Goal: Task Accomplishment & Management: Use online tool/utility

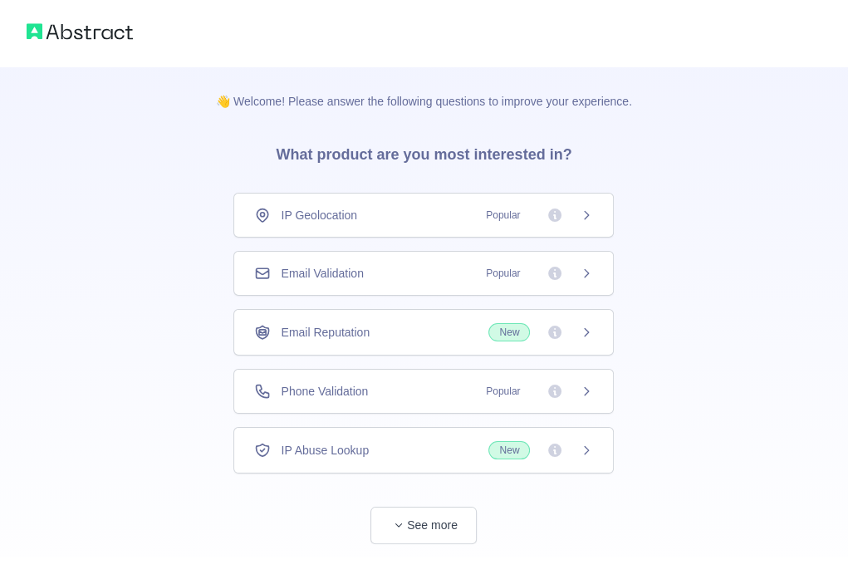
click at [416, 286] on div "Email Validation Popular" at bounding box center [423, 273] width 380 height 45
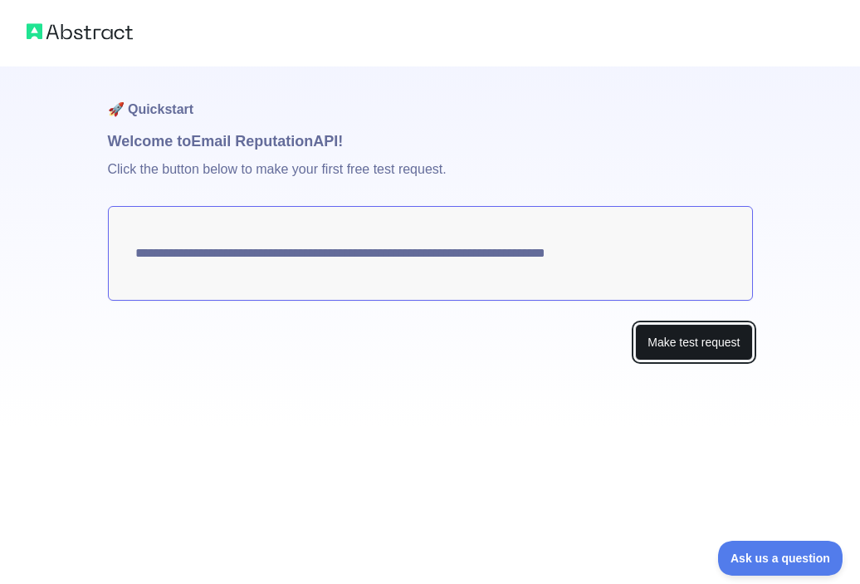
click at [699, 330] on button "Make test request" at bounding box center [693, 342] width 117 height 37
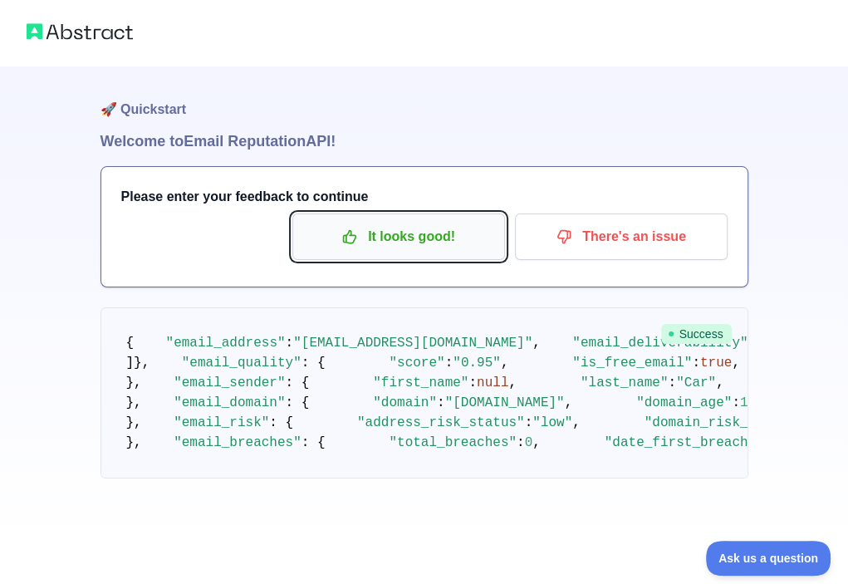
click at [443, 247] on p "It looks good!" at bounding box center [399, 237] width 188 height 28
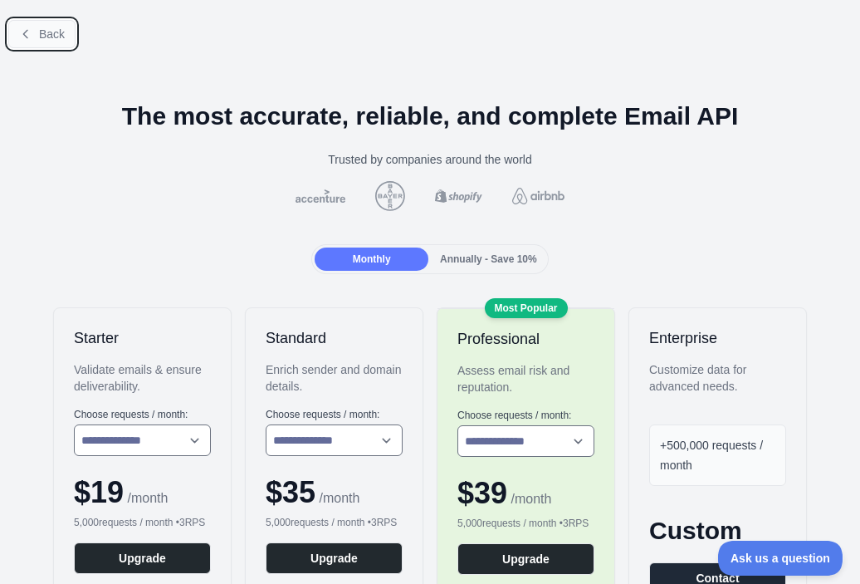
click at [37, 42] on button "Back" at bounding box center [41, 34] width 67 height 28
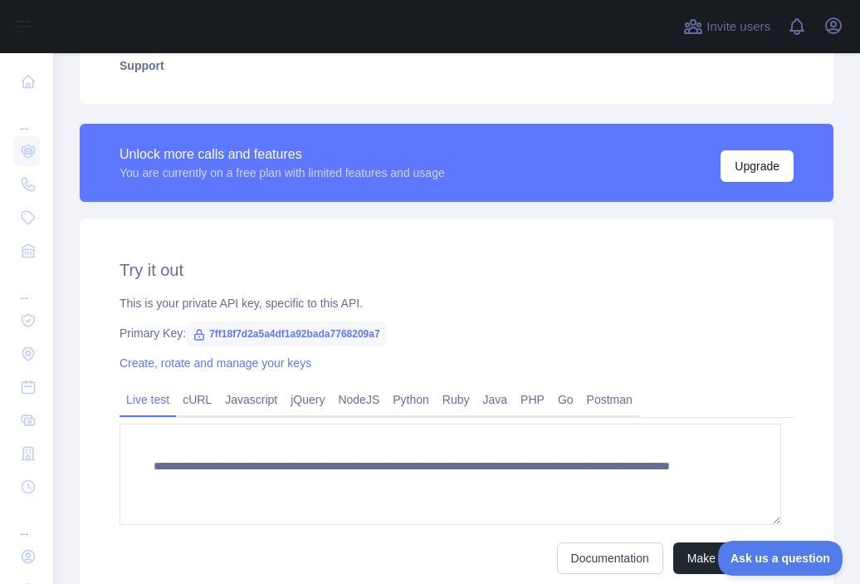
scroll to position [405, 0]
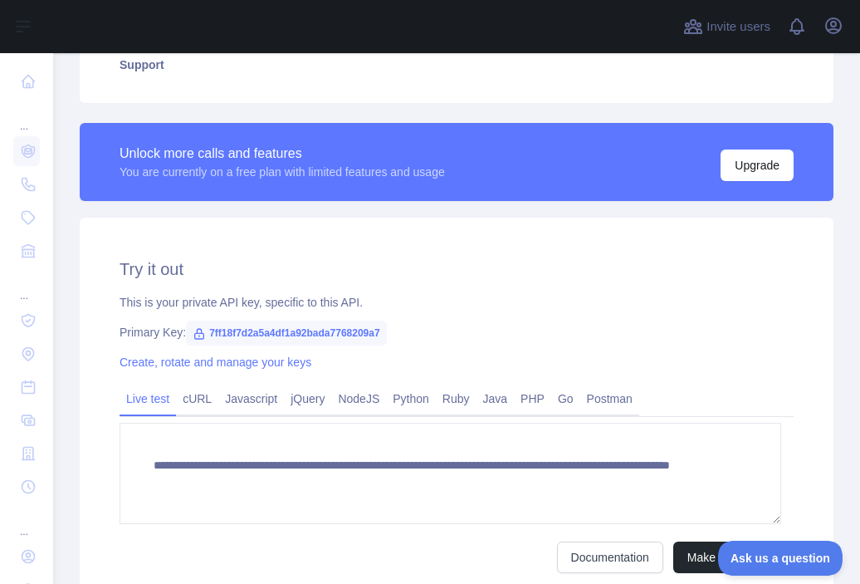
click at [296, 325] on span "7ff18f7d2a5a4df1a92bada7768209a7" at bounding box center [286, 333] width 200 height 25
copy span "7ff18f7d2a5a4df1a92bada7768209a7"
